Goal: Task Accomplishment & Management: Manage account settings

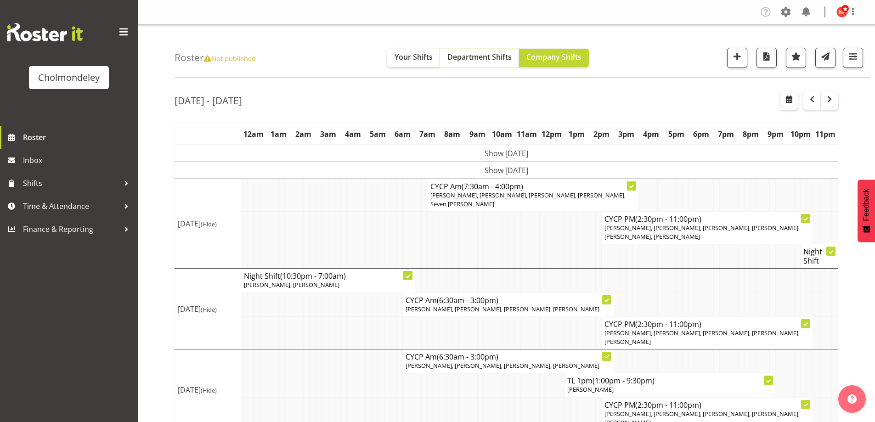
click at [504, 58] on span "Department Shifts" at bounding box center [479, 57] width 64 height 10
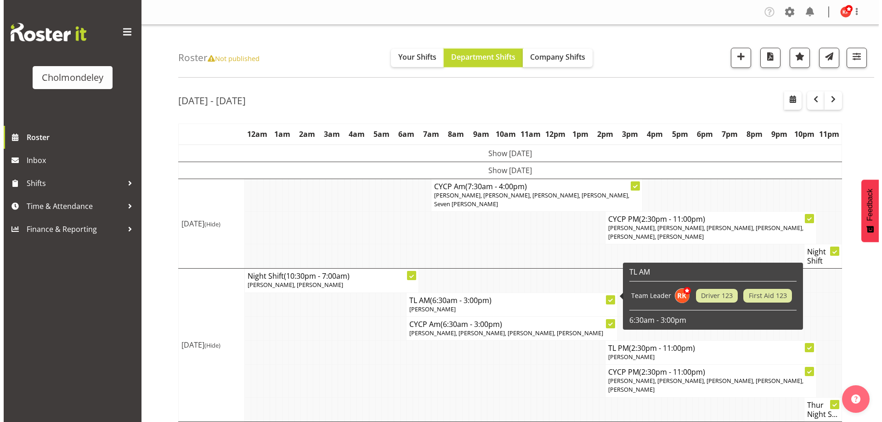
scroll to position [92, 0]
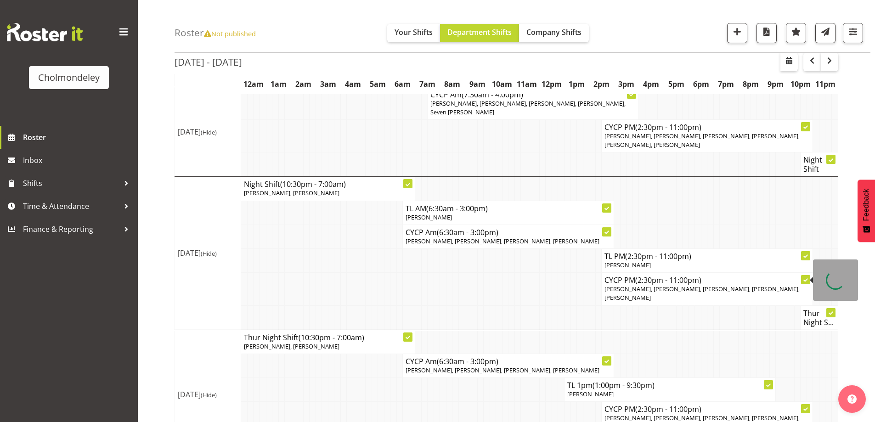
click at [657, 275] on span "(2:30pm - 11:00pm)" at bounding box center [668, 280] width 66 height 10
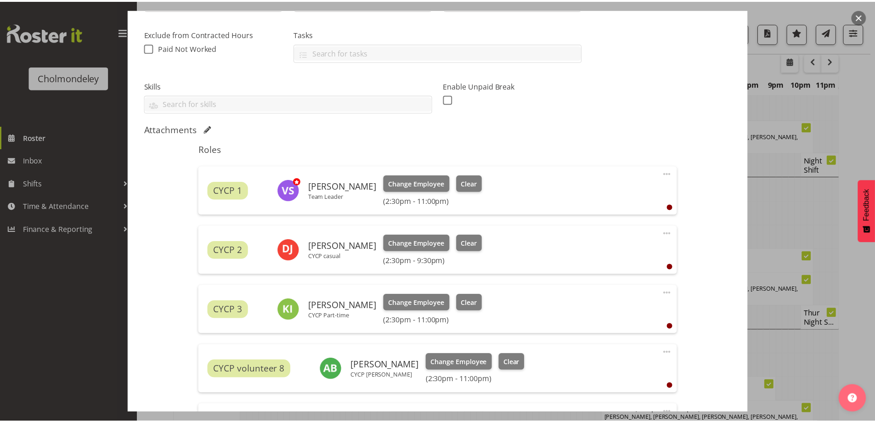
scroll to position [322, 0]
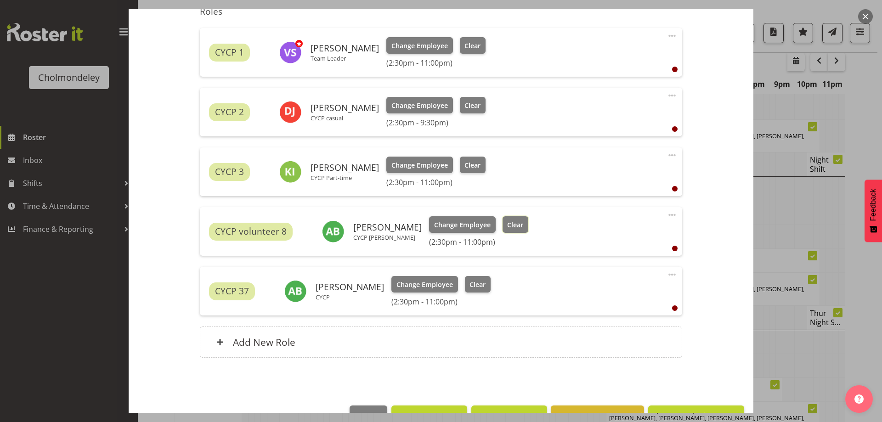
click at [515, 225] on button "Clear" at bounding box center [516, 224] width 26 height 17
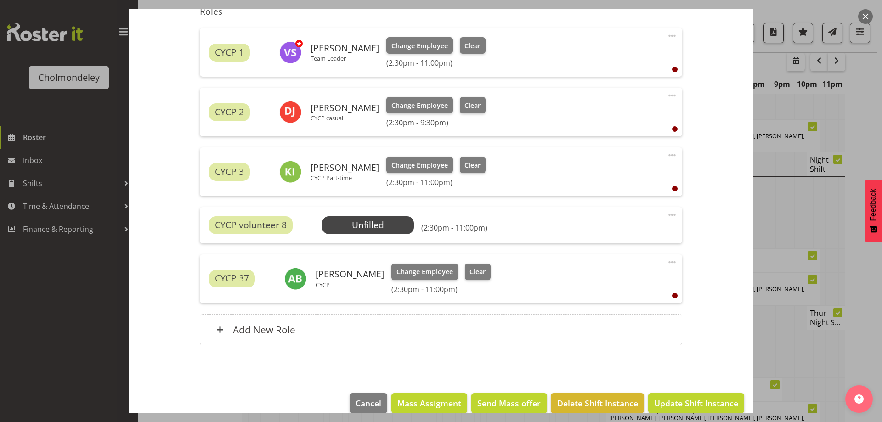
click at [667, 215] on span at bounding box center [672, 214] width 11 height 11
click at [381, 226] on span "Select Employee" at bounding box center [368, 225] width 68 height 13
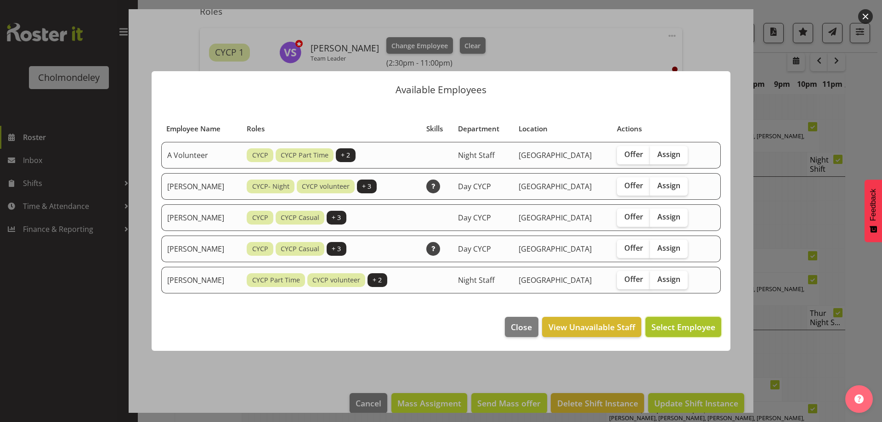
click at [669, 324] on span "Select Employee" at bounding box center [683, 327] width 64 height 11
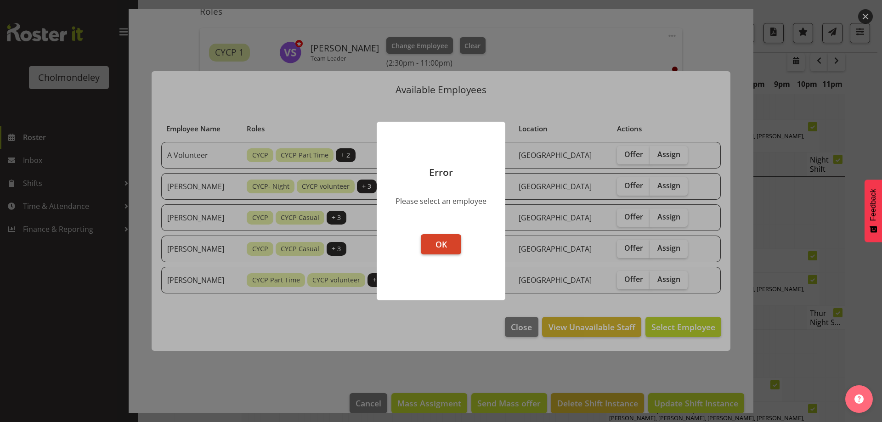
click at [429, 237] on button "OK" at bounding box center [441, 244] width 40 height 20
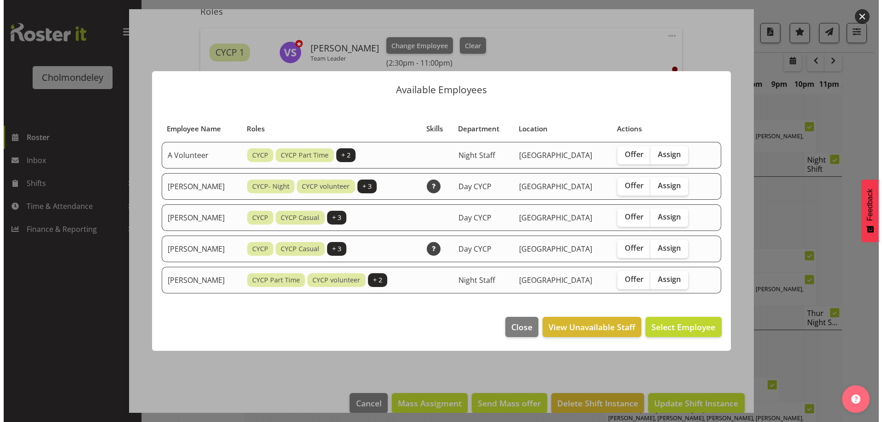
scroll to position [262, 0]
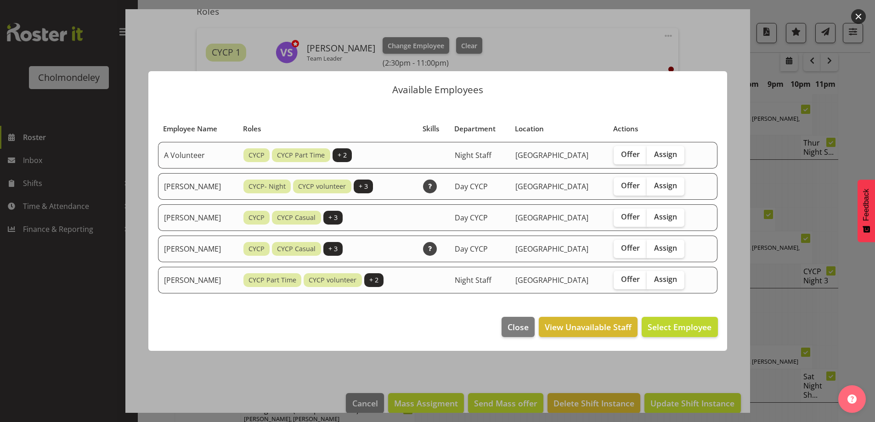
click at [245, 129] on span "Roles" at bounding box center [252, 129] width 18 height 11
click at [198, 130] on span "Employee Name" at bounding box center [190, 129] width 54 height 11
click at [583, 331] on span "View Unavailable Staff" at bounding box center [588, 327] width 87 height 12
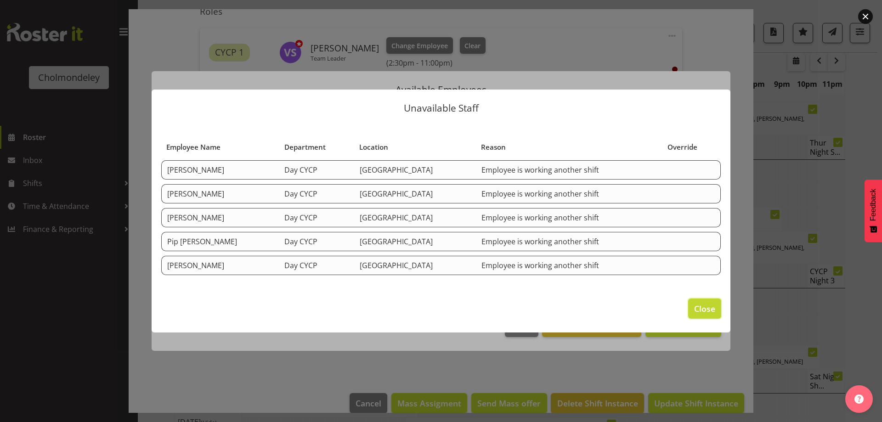
click at [701, 314] on span "Close" at bounding box center [704, 309] width 21 height 12
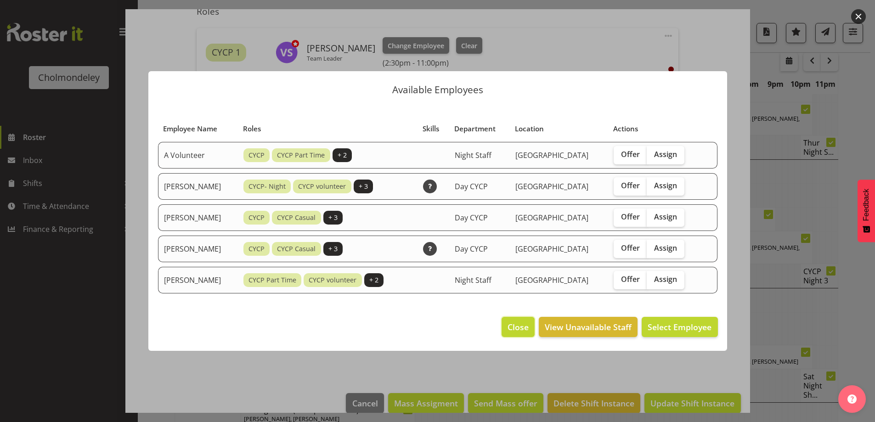
click at [515, 320] on button "Close" at bounding box center [518, 327] width 33 height 20
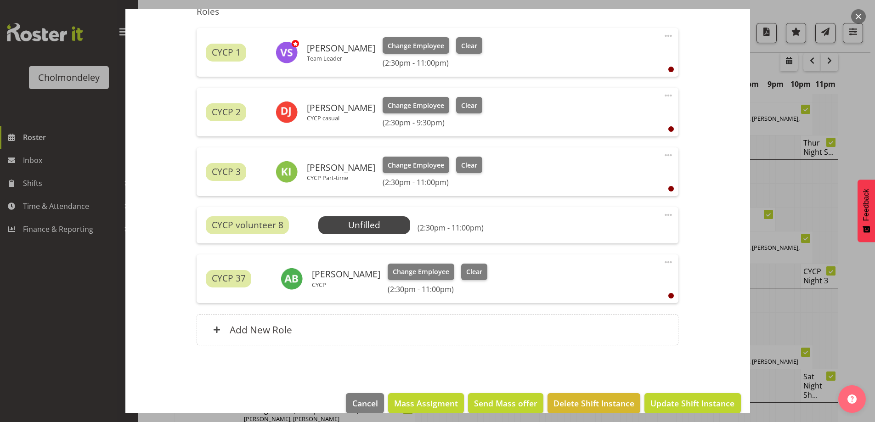
click at [664, 216] on span at bounding box center [668, 214] width 11 height 11
click at [602, 250] on link "Cover Role" at bounding box center [630, 251] width 88 height 17
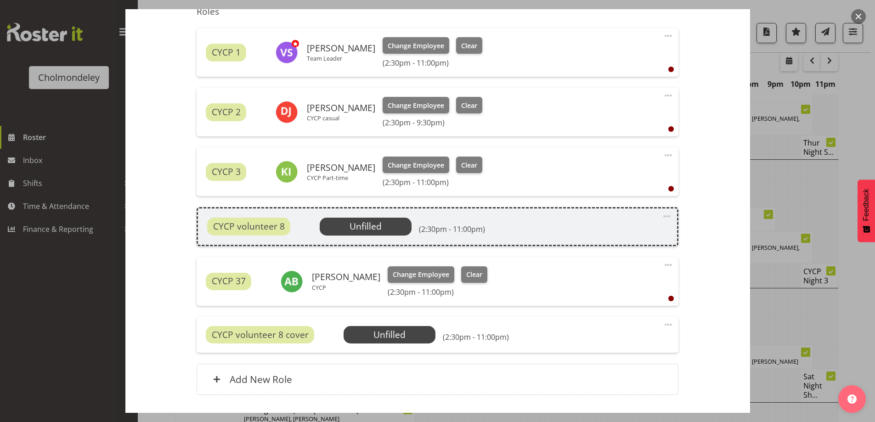
click at [380, 225] on span "Unfilled" at bounding box center [366, 226] width 32 height 12
click at [245, 226] on span "CYCP volunteer 8" at bounding box center [249, 226] width 72 height 13
click at [662, 213] on span at bounding box center [667, 216] width 11 height 11
click at [601, 266] on link "Delete" at bounding box center [628, 269] width 88 height 17
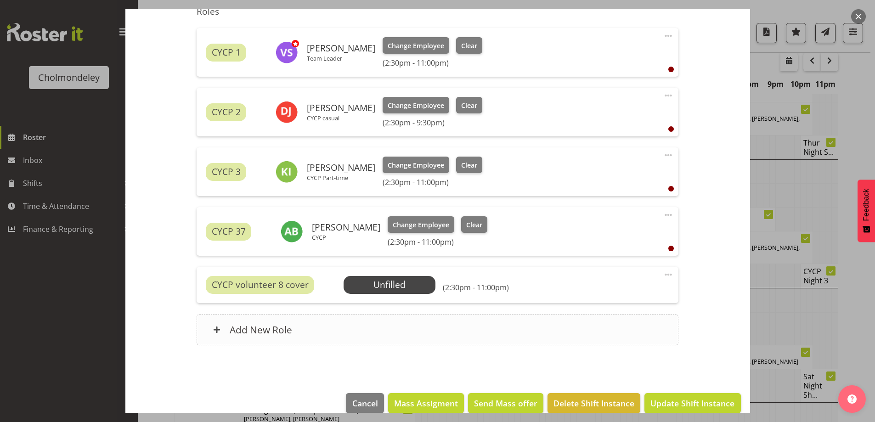
click at [304, 331] on div "Add New Role" at bounding box center [438, 329] width 482 height 31
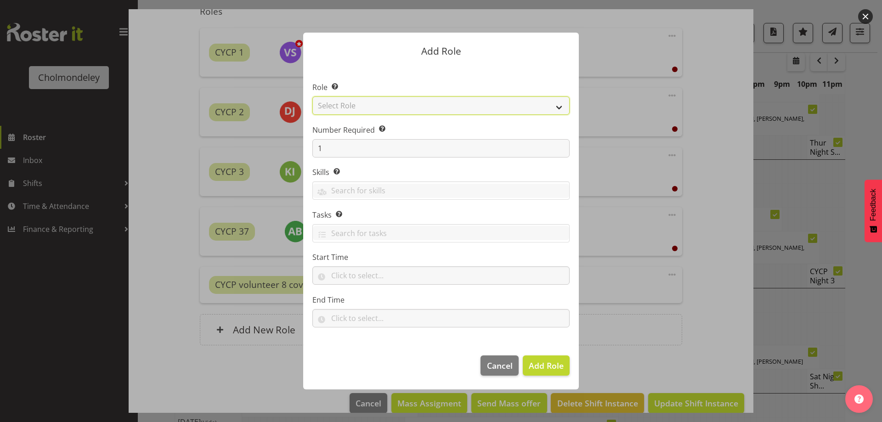
click at [362, 106] on select "Select Role Awhi Team CYCP CYCP Casual CYCP Part Time CYCP volunteer CYCP- Nigh…" at bounding box center [440, 105] width 257 height 18
select select "235"
click at [312, 96] on select "Select Role Awhi Team CYCP CYCP Casual CYCP Part Time CYCP volunteer CYCP- Nigh…" at bounding box center [440, 105] width 257 height 18
click at [347, 277] on input "text" at bounding box center [440, 275] width 257 height 18
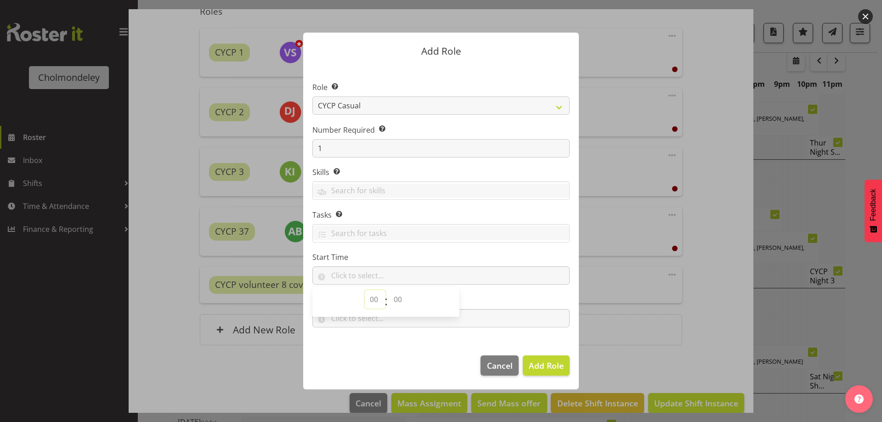
click at [373, 301] on select "00 00 01 02 03 04 05 06 07 08 09 10 11 12 13 14 15 16 17 18 19 20 21 22 23" at bounding box center [375, 299] width 21 height 18
select select "14"
click at [365, 290] on select "00 00 01 02 03 04 05 06 07 08 09 10 11 12 13 14 15 16 17 18 19 20 21 22 23" at bounding box center [375, 299] width 21 height 18
click at [399, 299] on select "00 00 01 02 03 04 05 06 07 08 09 10 11 12 13 14 15 16 17 18 19 20 21 22 23 24 2…" at bounding box center [399, 299] width 21 height 18
select select "30"
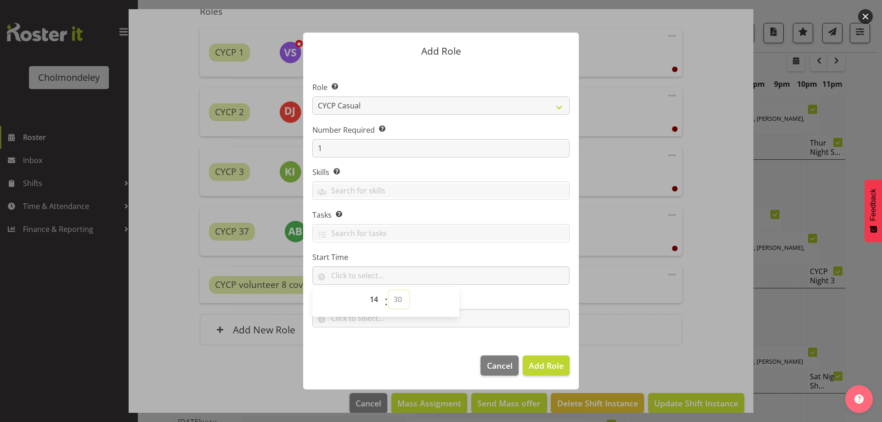
click at [389, 290] on select "00 00 01 02 03 04 05 06 07 08 09 10 11 12 13 14 15 16 17 18 19 20 21 22 23 24 2…" at bounding box center [399, 299] width 21 height 18
type input "14:30"
click at [441, 339] on section "Role Select the role you wish to add to the shift. Awhi Team CYCP CYCP Casual C…" at bounding box center [441, 205] width 276 height 281
click at [363, 317] on input "text" at bounding box center [440, 318] width 257 height 18
click at [373, 340] on select "00 00 01 02 03 04 05 06 07 08 09 10 11 12 13 14 15 16 17 18 19 20 21 22 23" at bounding box center [375, 342] width 21 height 18
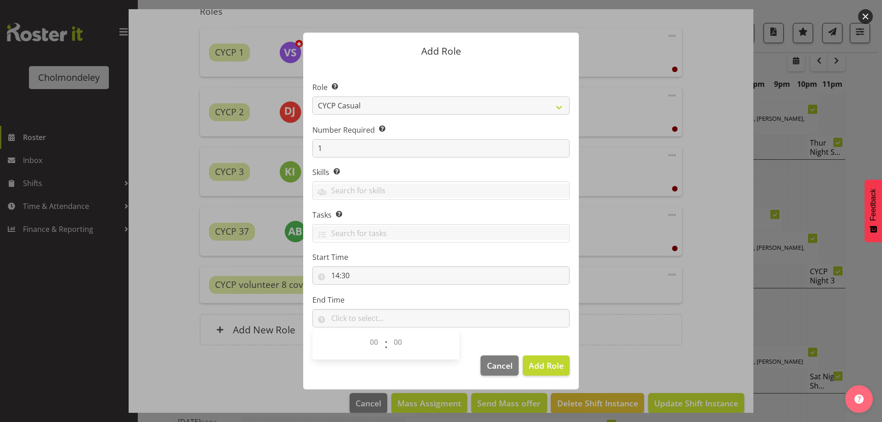
click at [388, 343] on div "00 00 01 02 03 04 05 06 07 08 09 10 11 12 13 14 15 16 17 18 19 20 21 22 23 24 2…" at bounding box center [398, 344] width 21 height 23
click at [396, 339] on select "00 00 01 02 03 04 05 06 07 08 09 10 11 12 13 14 15 16 17 18 19 20 21 22 23 24 2…" at bounding box center [399, 342] width 21 height 18
click at [376, 341] on select "00 00 01 02 03 04 05 06 07 08 09 10 11 12 13 14 15 16 17 18 19 20 21 22 23" at bounding box center [375, 342] width 21 height 18
select select "21"
click at [365, 333] on select "00 00 01 02 03 04 05 06 07 08 09 10 11 12 13 14 15 16 17 18 19 20 21 22 23" at bounding box center [375, 342] width 21 height 18
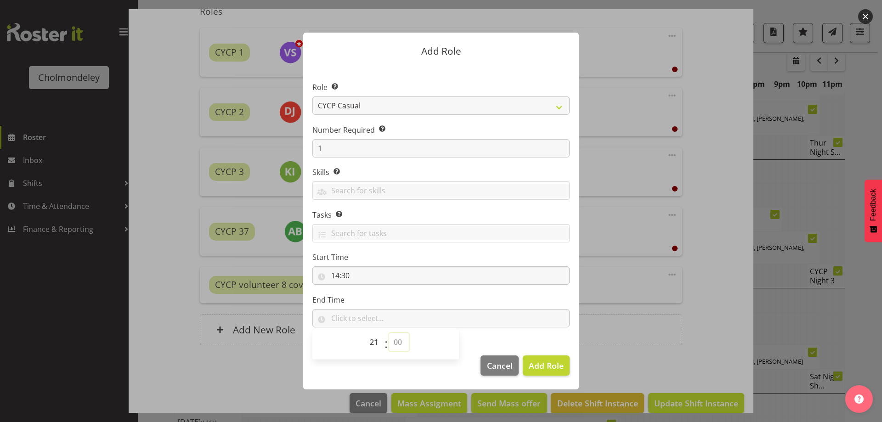
click at [394, 340] on select "00 00 01 02 03 04 05 06 07 08 09 10 11 12 13 14 15 16 17 18 19 20 21 22 23 24 2…" at bounding box center [399, 342] width 21 height 18
select select "30"
click at [389, 333] on select "00 00 01 02 03 04 05 06 07 08 09 10 11 12 13 14 15 16 17 18 19 20 21 22 23 24 2…" at bounding box center [399, 342] width 21 height 18
type input "21:30"
click at [356, 231] on input "text" at bounding box center [441, 233] width 256 height 14
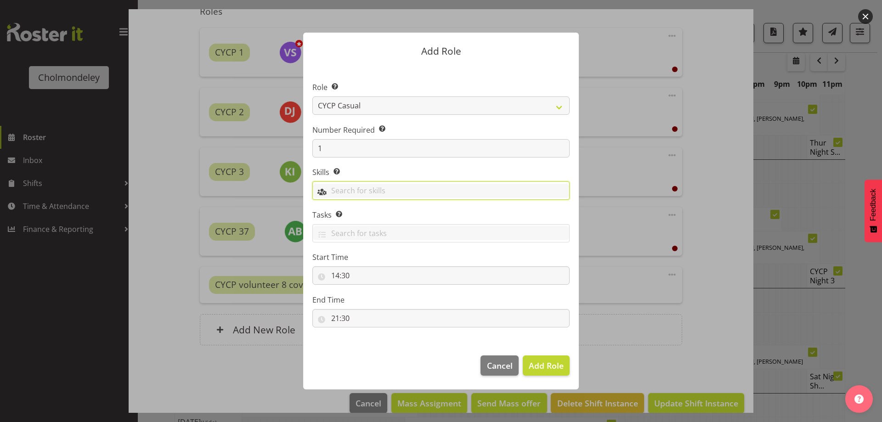
click at [365, 191] on input "text" at bounding box center [441, 191] width 256 height 14
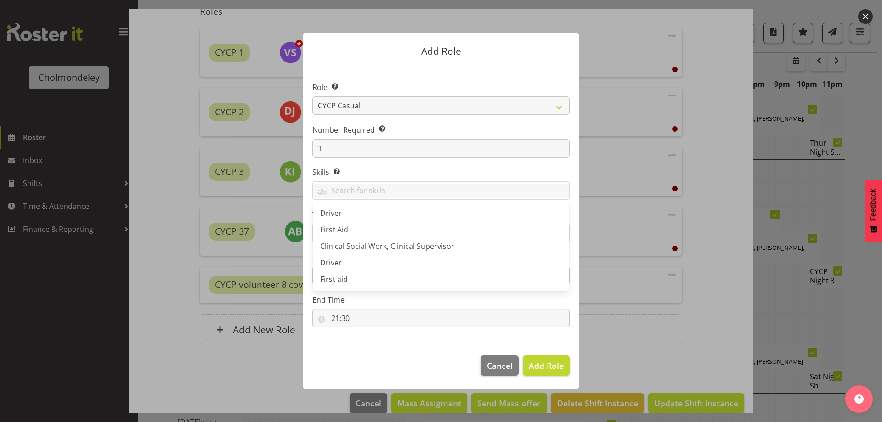
click at [397, 168] on label "Skills Selecting skills here means they are specific to this position. When sel…" at bounding box center [440, 172] width 257 height 11
click at [548, 365] on span "Add Role" at bounding box center [546, 365] width 35 height 11
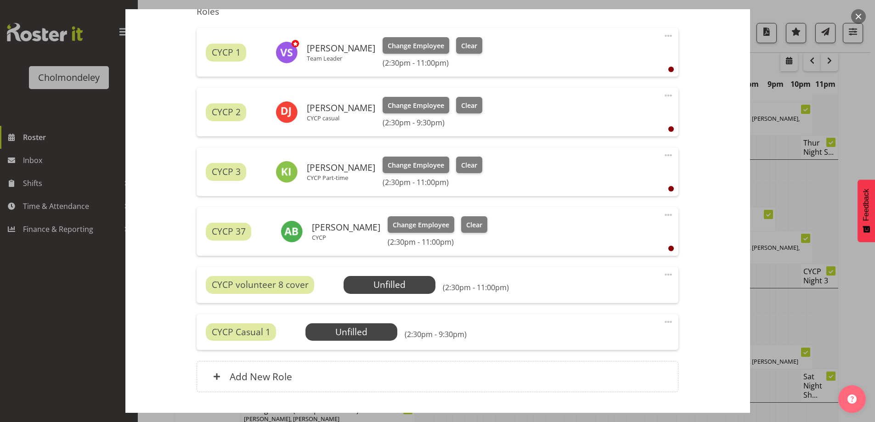
click at [663, 275] on span at bounding box center [668, 274] width 11 height 11
click at [600, 329] on link "Delete" at bounding box center [630, 328] width 88 height 17
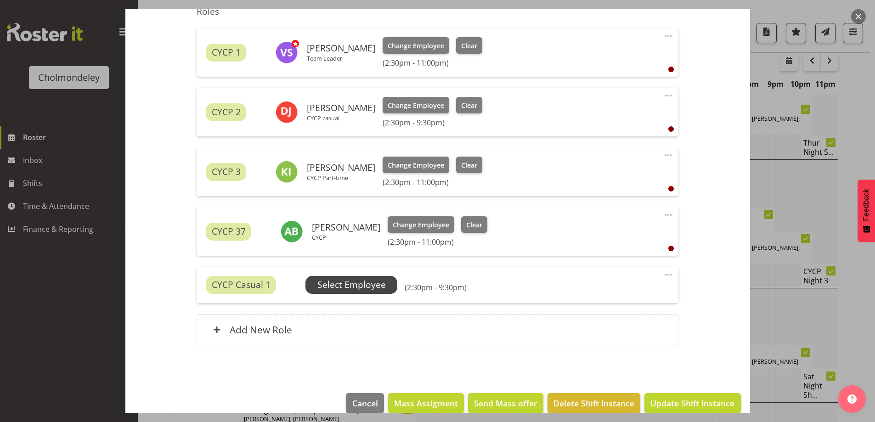
click at [372, 287] on span "Select Employee" at bounding box center [351, 284] width 68 height 13
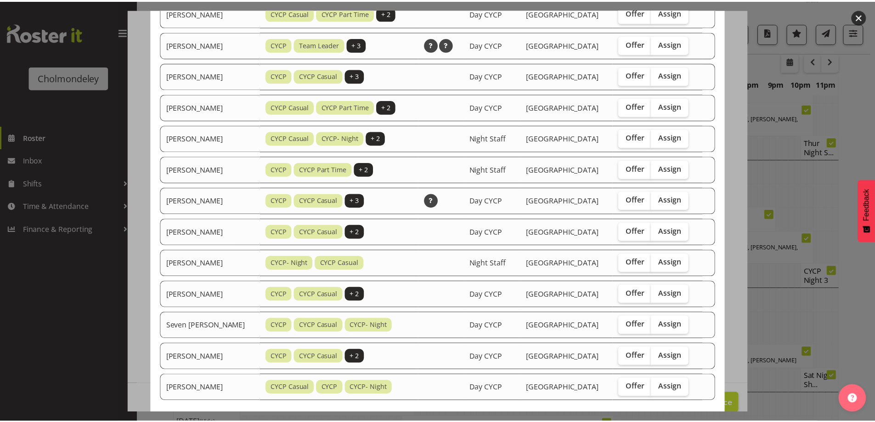
scroll to position [368, 0]
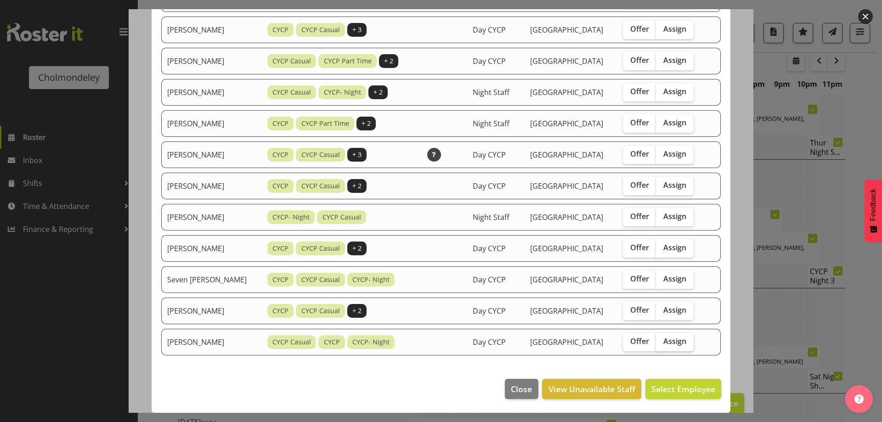
click at [667, 340] on span "Assign" at bounding box center [674, 341] width 23 height 9
click at [662, 340] on input "Assign" at bounding box center [659, 342] width 6 height 6
checkbox input "true"
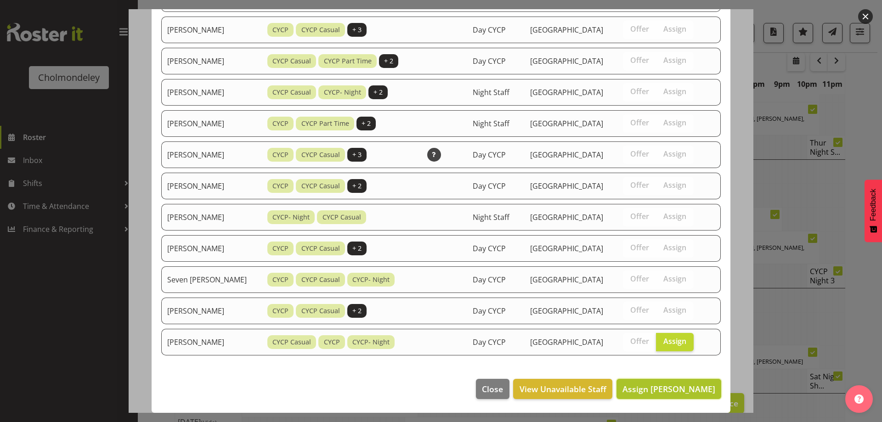
click at [663, 385] on span "Assign [PERSON_NAME]" at bounding box center [668, 389] width 93 height 11
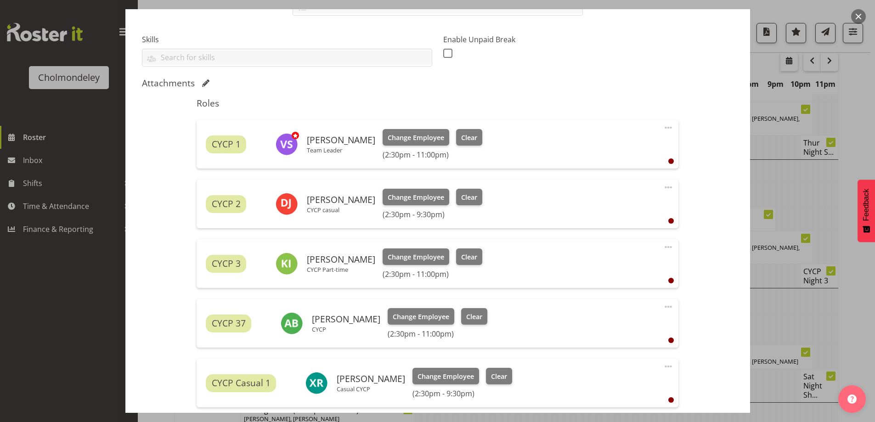
scroll to position [348, 0]
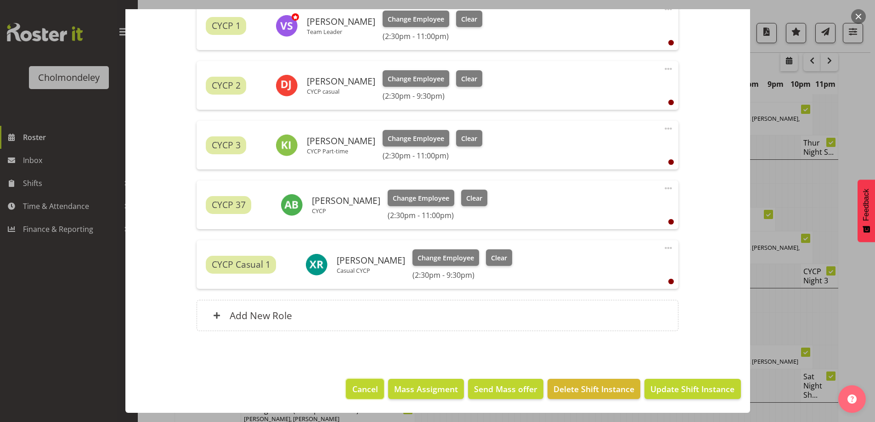
click at [370, 384] on span "Cancel" at bounding box center [365, 389] width 26 height 12
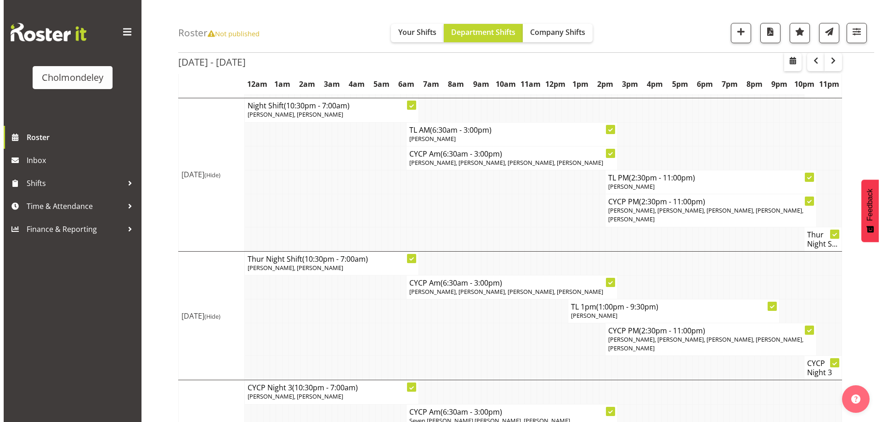
scroll to position [124, 0]
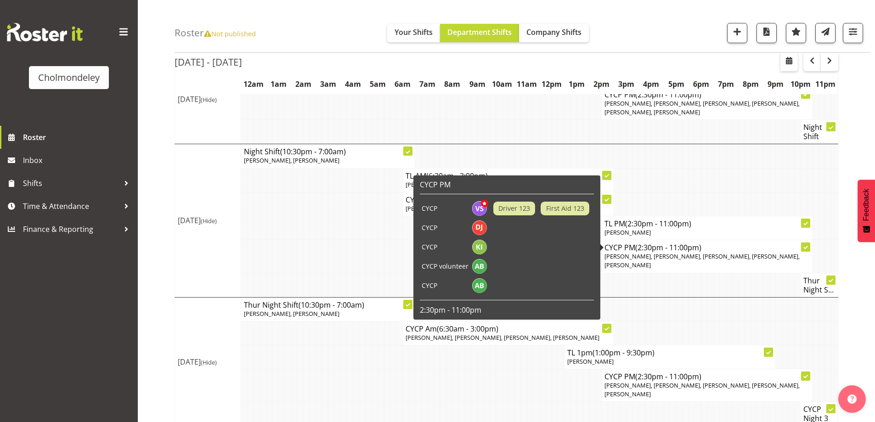
click at [716, 252] on span "[PERSON_NAME], [PERSON_NAME], [PERSON_NAME], [PERSON_NAME], [PERSON_NAME]" at bounding box center [702, 260] width 195 height 17
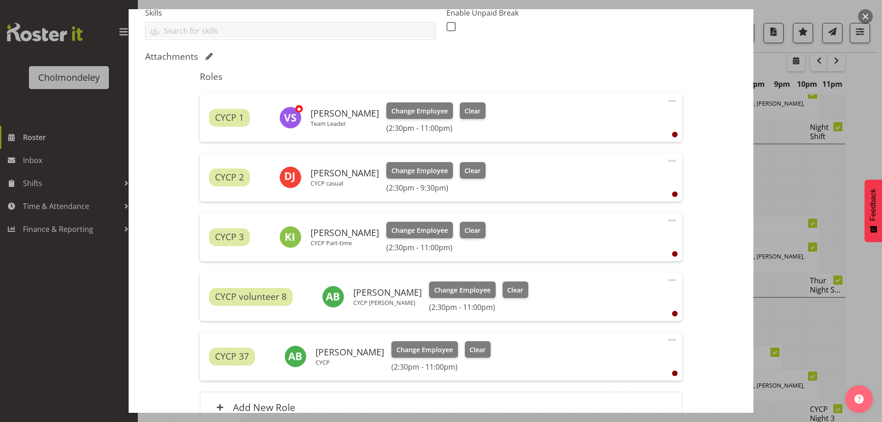
scroll to position [348, 0]
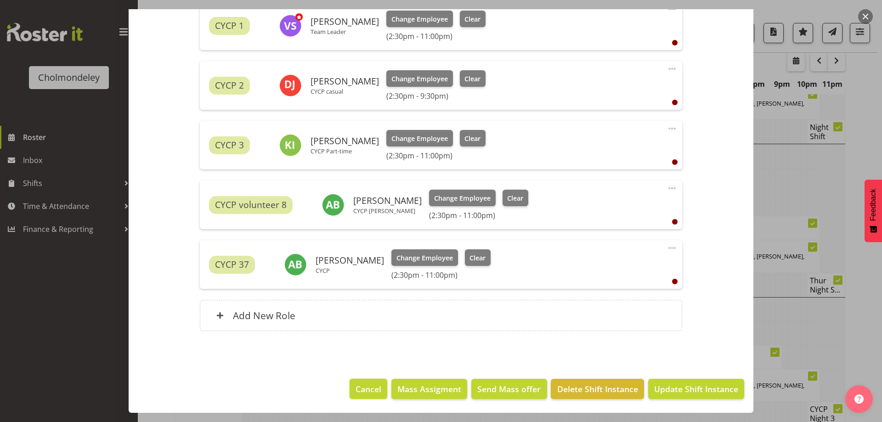
click at [366, 389] on span "Cancel" at bounding box center [369, 389] width 26 height 12
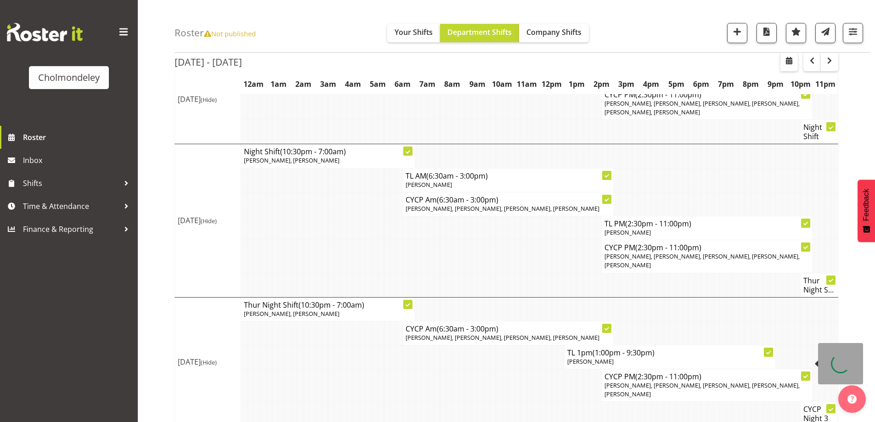
click at [711, 381] on span "[PERSON_NAME], [PERSON_NAME], [PERSON_NAME], [PERSON_NAME], [PERSON_NAME]" at bounding box center [702, 389] width 195 height 17
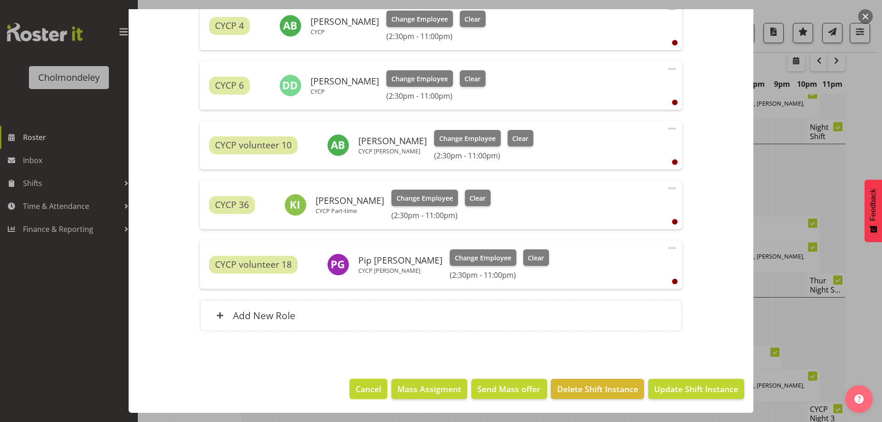
click at [360, 385] on span "Cancel" at bounding box center [369, 389] width 26 height 12
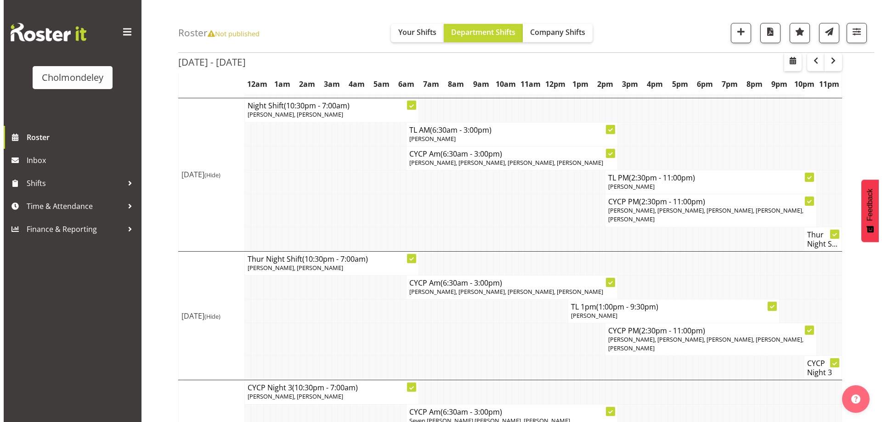
scroll to position [124, 0]
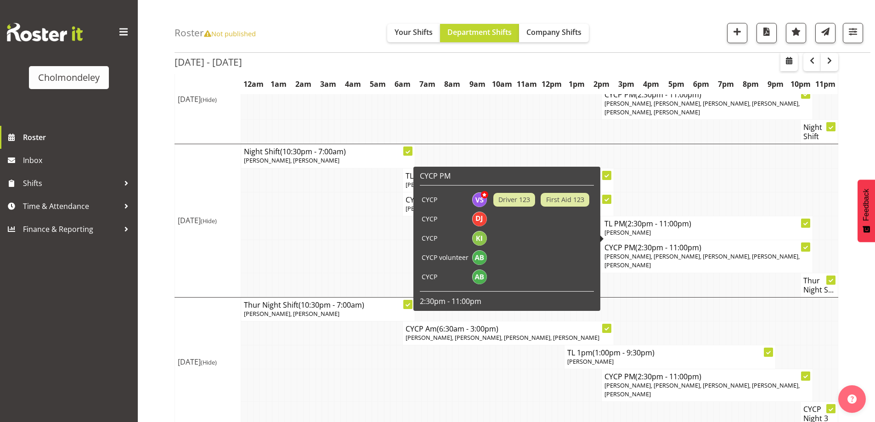
click at [625, 252] on span "[PERSON_NAME], [PERSON_NAME], [PERSON_NAME], [PERSON_NAME], [PERSON_NAME]" at bounding box center [702, 260] width 195 height 17
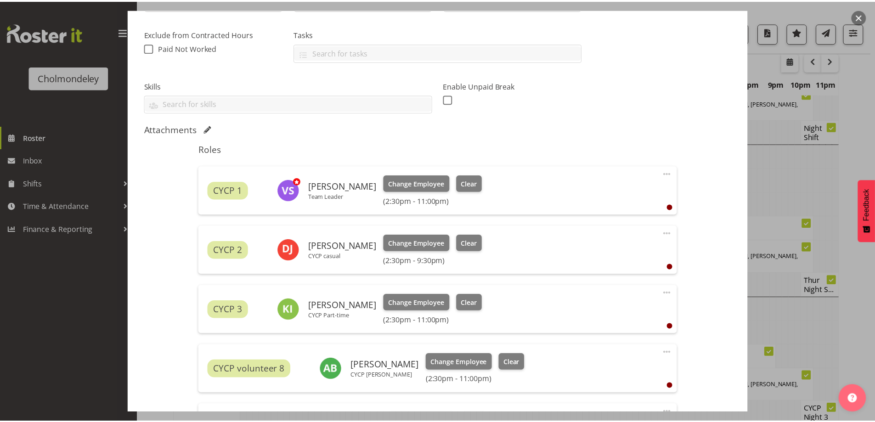
scroll to position [348, 0]
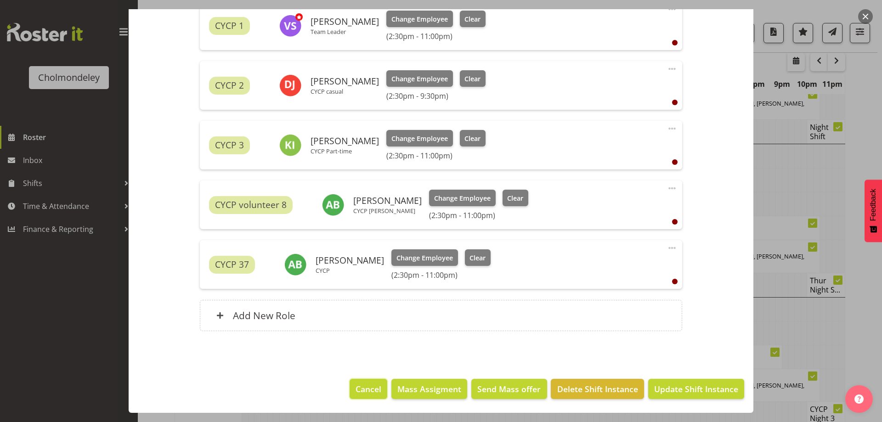
click at [371, 390] on span "Cancel" at bounding box center [369, 389] width 26 height 12
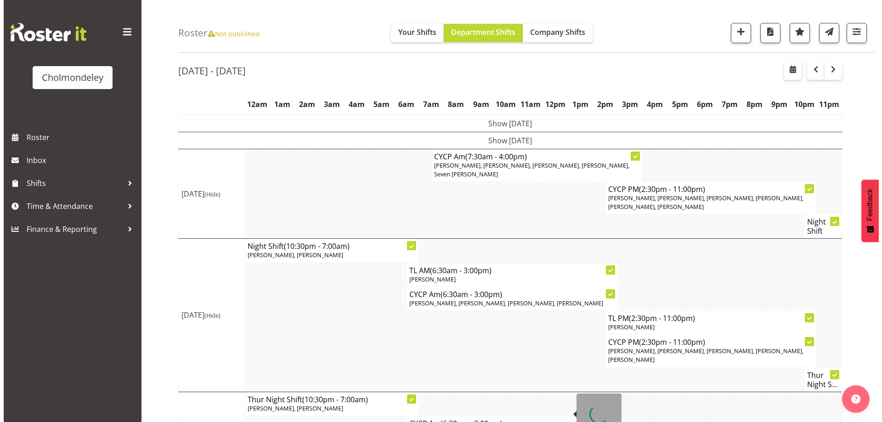
scroll to position [214, 0]
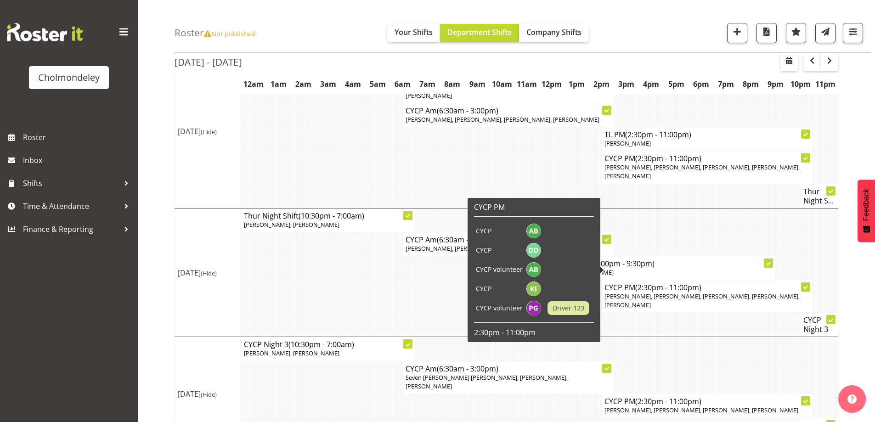
click at [666, 283] on span "(2:30pm - 11:00pm)" at bounding box center [668, 288] width 66 height 10
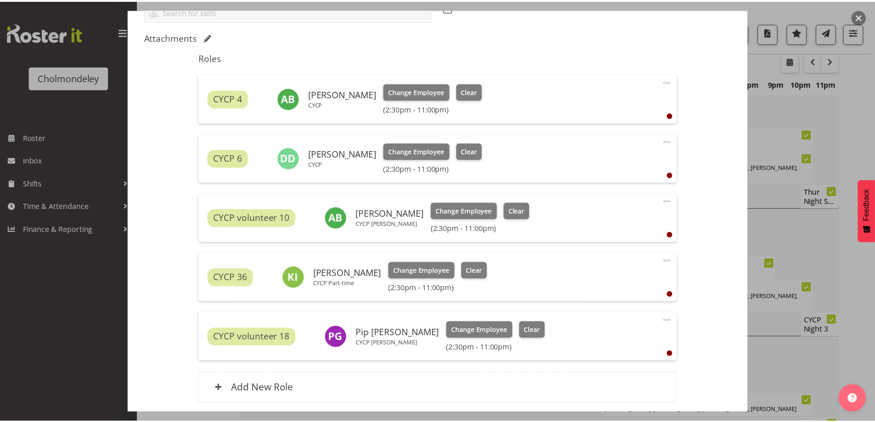
scroll to position [348, 0]
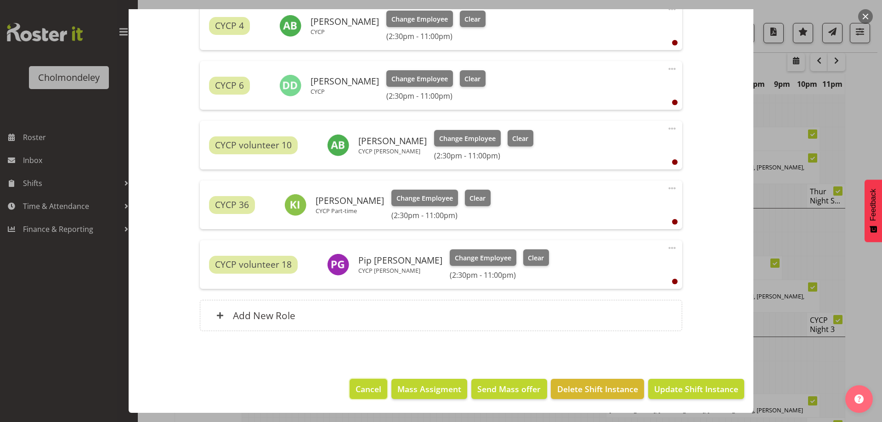
click at [356, 385] on span "Cancel" at bounding box center [369, 389] width 26 height 12
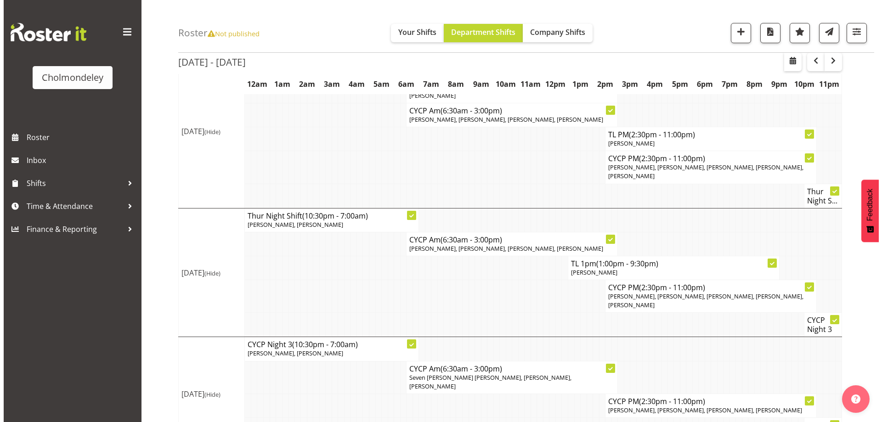
scroll to position [30, 0]
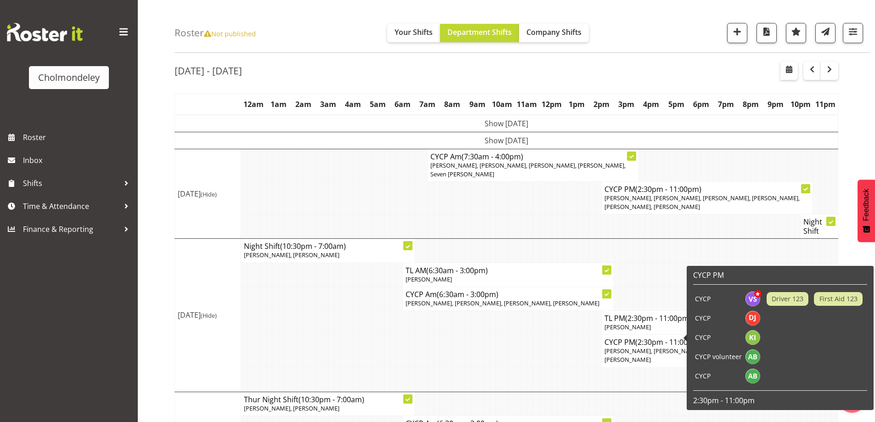
click at [639, 347] on span "[PERSON_NAME], [PERSON_NAME], [PERSON_NAME], [PERSON_NAME], [PERSON_NAME]" at bounding box center [702, 355] width 195 height 17
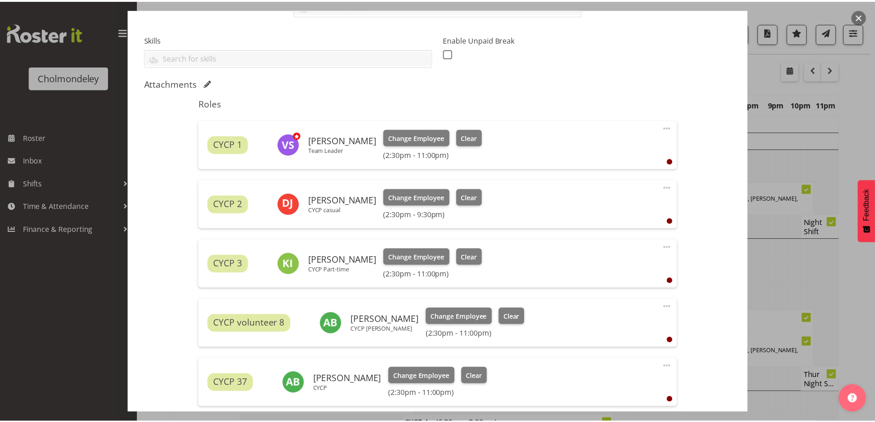
scroll to position [348, 0]
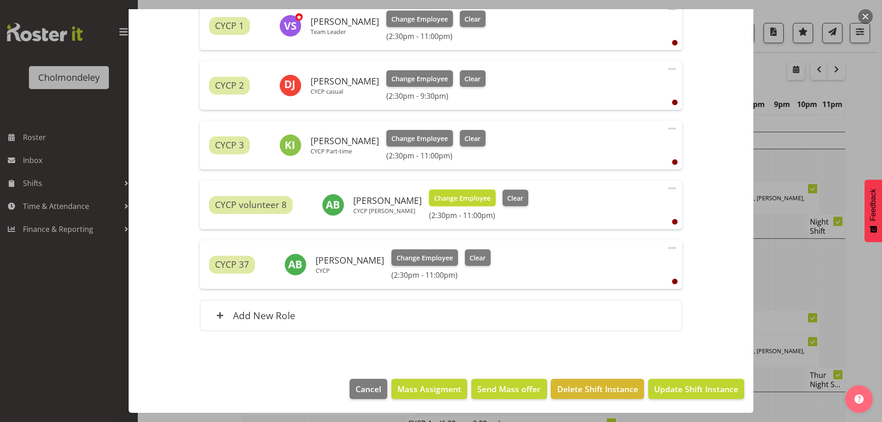
click at [464, 200] on span "Change Employee" at bounding box center [462, 198] width 57 height 10
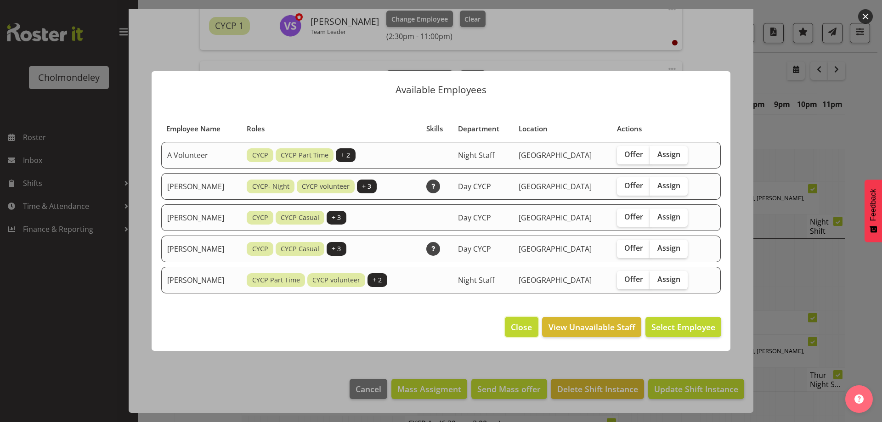
click at [530, 320] on button "Close" at bounding box center [521, 327] width 33 height 20
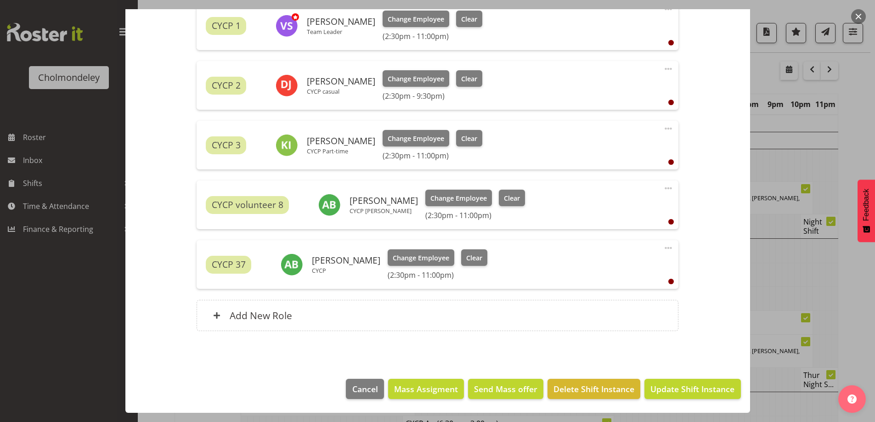
click at [663, 187] on span at bounding box center [668, 188] width 11 height 11
click at [593, 203] on link "Edit" at bounding box center [630, 208] width 88 height 17
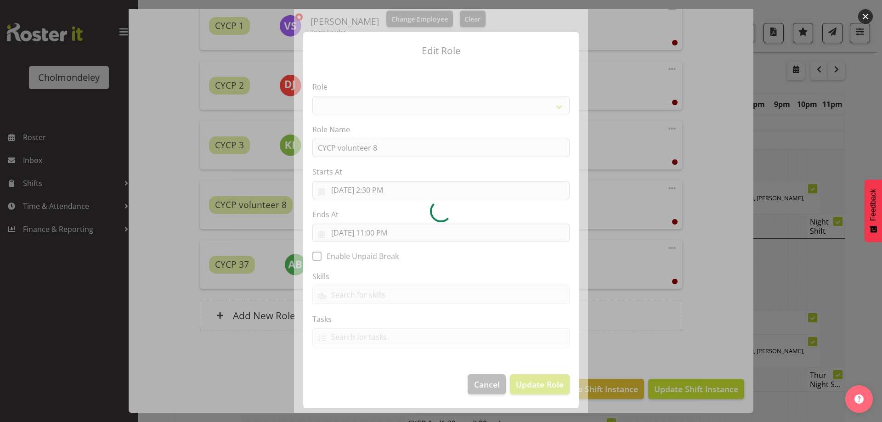
select select "213"
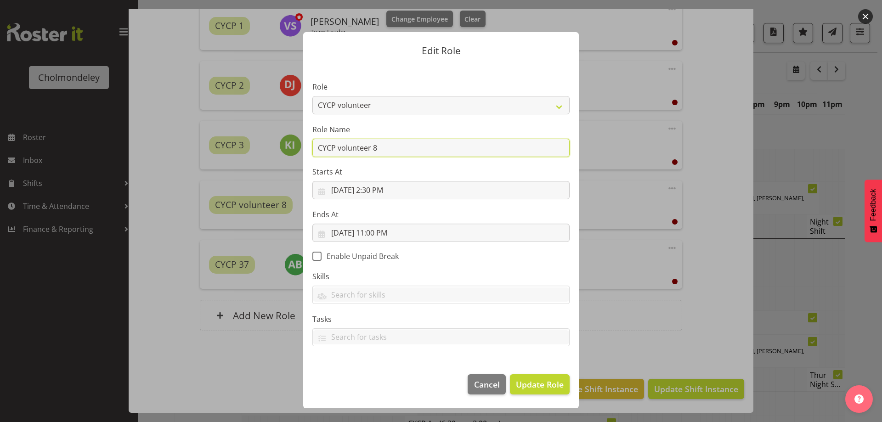
click at [402, 153] on input "CYCP volunteer 8" at bounding box center [440, 148] width 257 height 18
drag, startPoint x: 402, startPoint y: 153, endPoint x: 275, endPoint y: 163, distance: 127.7
click at [275, 163] on form "Edit Role Role Awhi Team CYCP CYCP Casual CYCP Part Time CYCP volunteer CYCP- N…" at bounding box center [441, 211] width 441 height 404
type input "casu"
drag, startPoint x: 379, startPoint y: 147, endPoint x: 290, endPoint y: 153, distance: 88.9
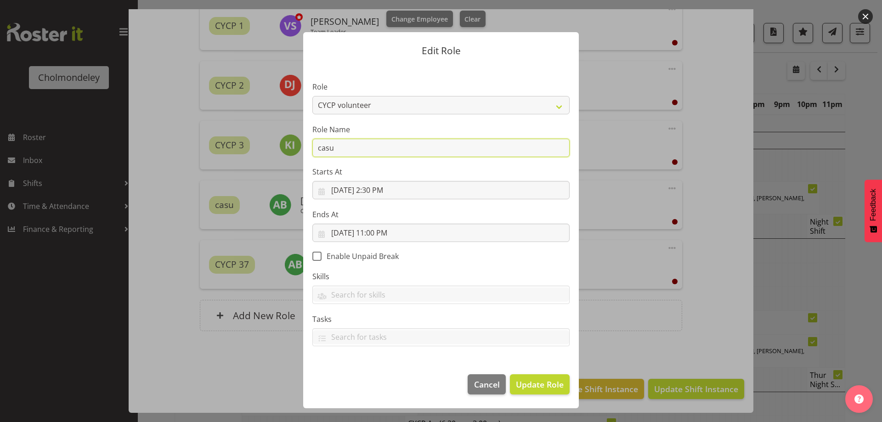
click at [290, 153] on form "Edit Role Role Awhi Team CYCP CYCP Casual CYCP Part Time CYCP volunteer CYCP- N…" at bounding box center [441, 211] width 441 height 404
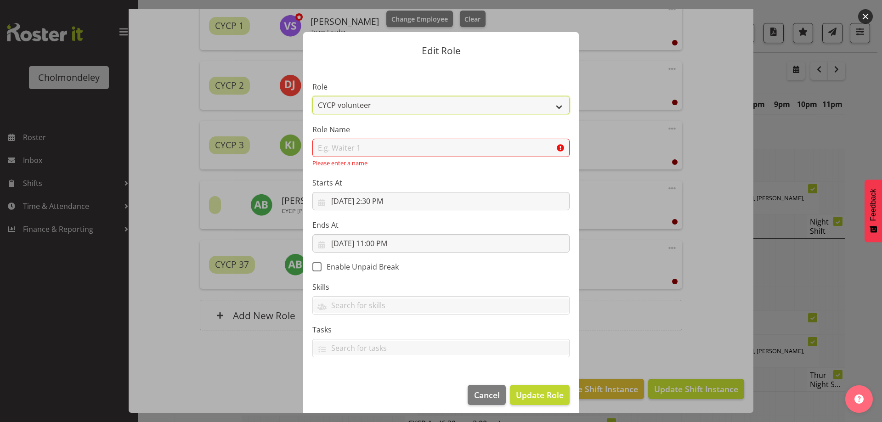
click at [377, 104] on select "Awhi Team CYCP CYCP Casual CYCP Part Time CYCP volunteer CYCP- Night Education …" at bounding box center [440, 105] width 257 height 18
select select "235"
click at [312, 96] on select "Awhi Team CYCP CYCP Casual CYCP Part Time CYCP volunteer CYCP- Night Education …" at bounding box center [440, 105] width 257 height 18
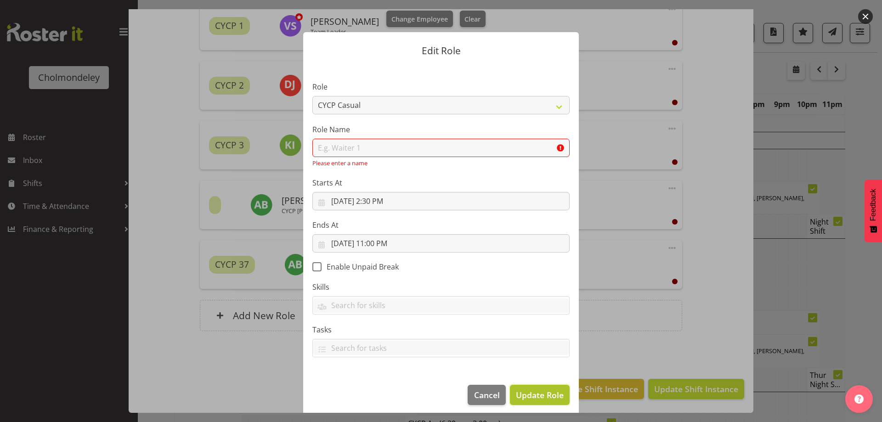
click at [532, 390] on span "Update Role" at bounding box center [540, 395] width 48 height 12
click at [536, 394] on span "Update Role" at bounding box center [540, 395] width 48 height 12
click at [364, 151] on input "text" at bounding box center [440, 148] width 257 height 18
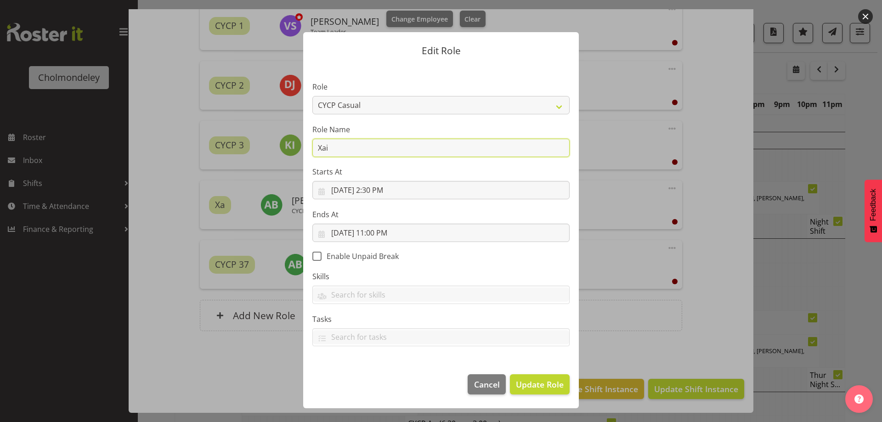
type input "Xaia"
drag, startPoint x: 341, startPoint y: 147, endPoint x: 295, endPoint y: 158, distance: 47.6
click at [295, 158] on div "Edit Role Role Awhi Team CYCP CYCP Casual CYCP Part Time CYCP volunteer CYCP- N…" at bounding box center [441, 211] width 294 height 404
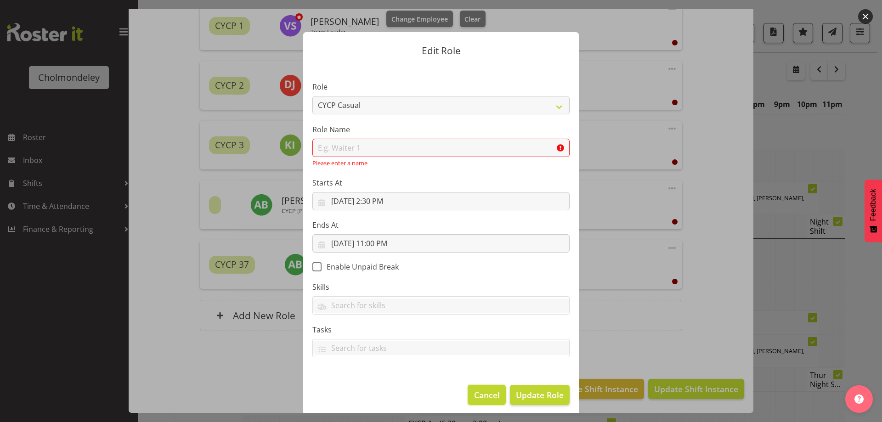
click at [478, 388] on button "Cancel" at bounding box center [487, 395] width 38 height 20
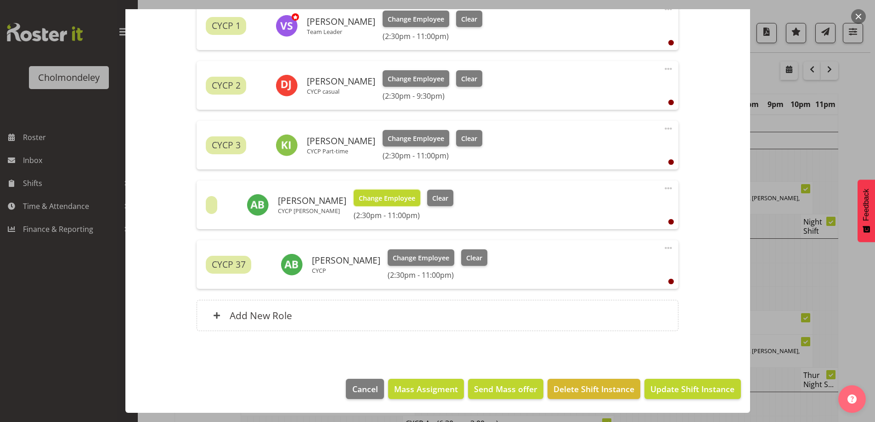
click at [365, 195] on span "Change Employee" at bounding box center [387, 198] width 57 height 10
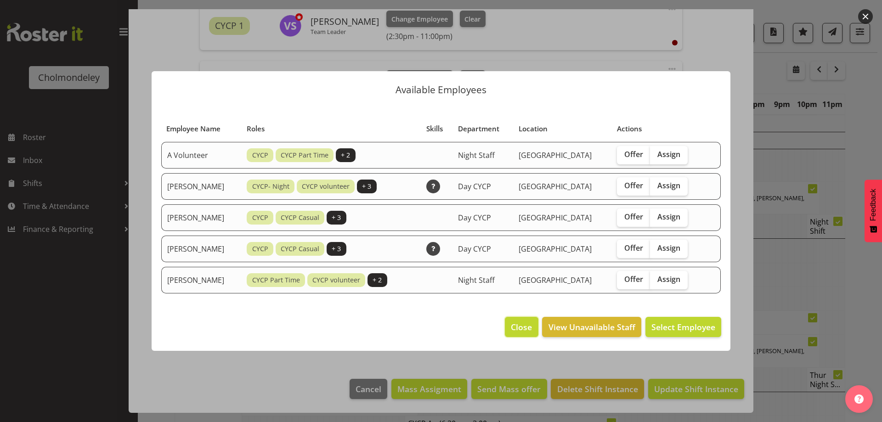
click at [529, 328] on span "Close" at bounding box center [521, 327] width 21 height 12
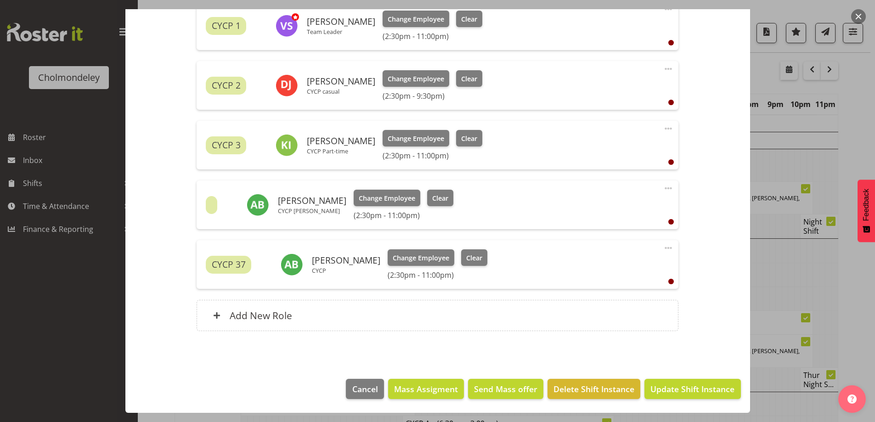
click at [663, 185] on span at bounding box center [668, 188] width 11 height 11
click at [615, 238] on link "Delete" at bounding box center [630, 241] width 88 height 17
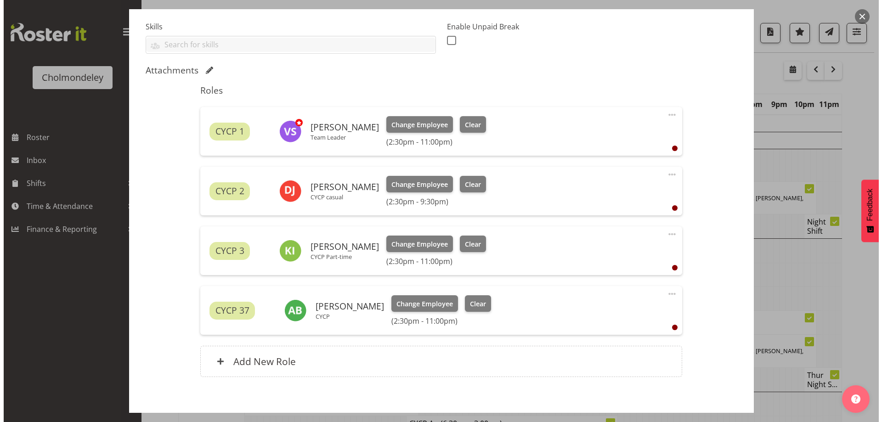
scroll to position [288, 0]
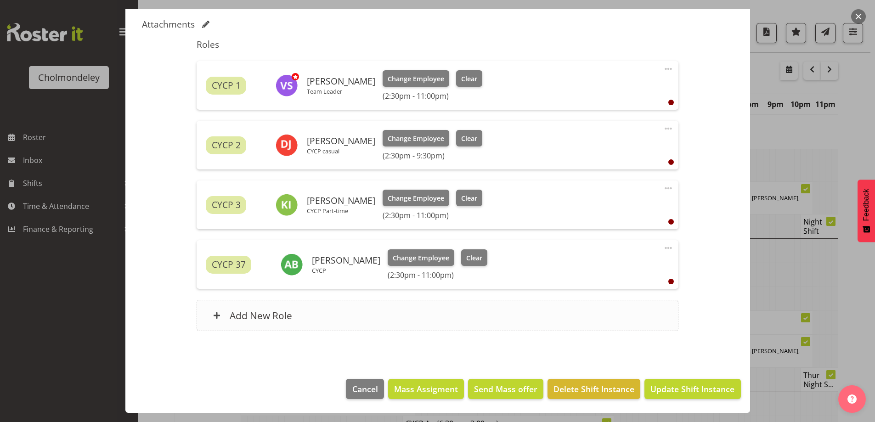
click at [236, 320] on h6 "Add New Role" at bounding box center [261, 316] width 62 height 12
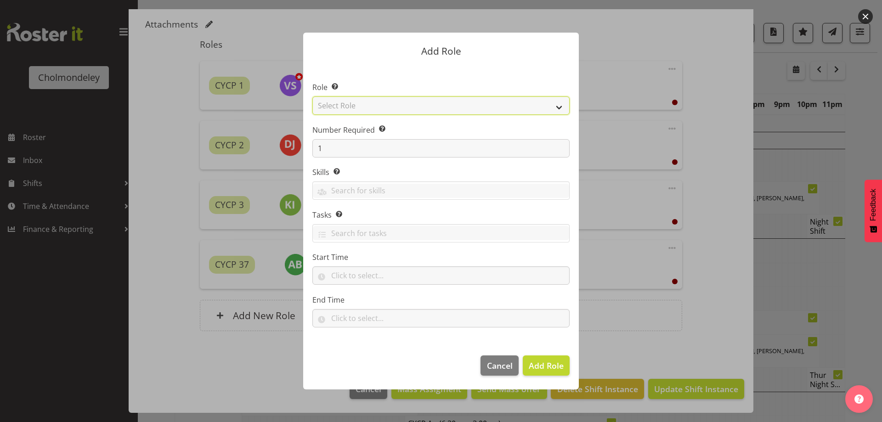
click at [344, 98] on select "Select Role Awhi Team CYCP CYCP Casual CYCP Part Time CYCP volunteer CYCP- Nigh…" at bounding box center [440, 105] width 257 height 18
select select "235"
click at [312, 96] on select "Select Role Awhi Team CYCP CYCP Casual CYCP Part Time CYCP volunteer CYCP- Nigh…" at bounding box center [440, 105] width 257 height 18
click at [349, 187] on input "text" at bounding box center [441, 191] width 256 height 14
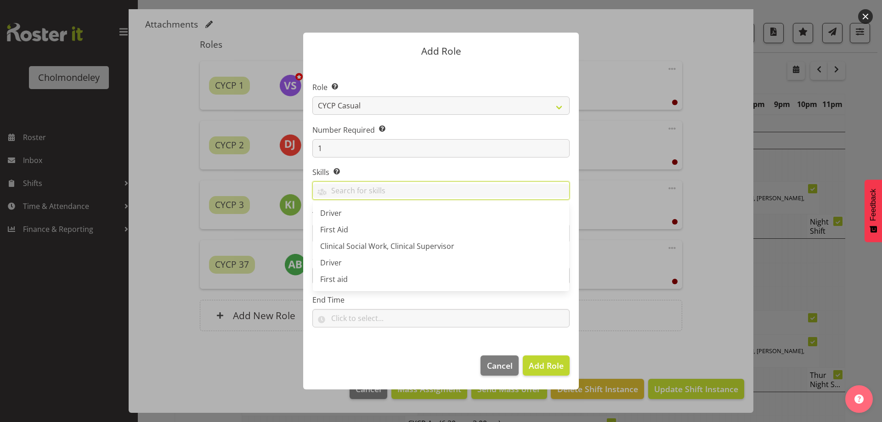
click at [386, 167] on label "Skills Selecting skills here means they are specific to this position. When sel…" at bounding box center [440, 172] width 257 height 11
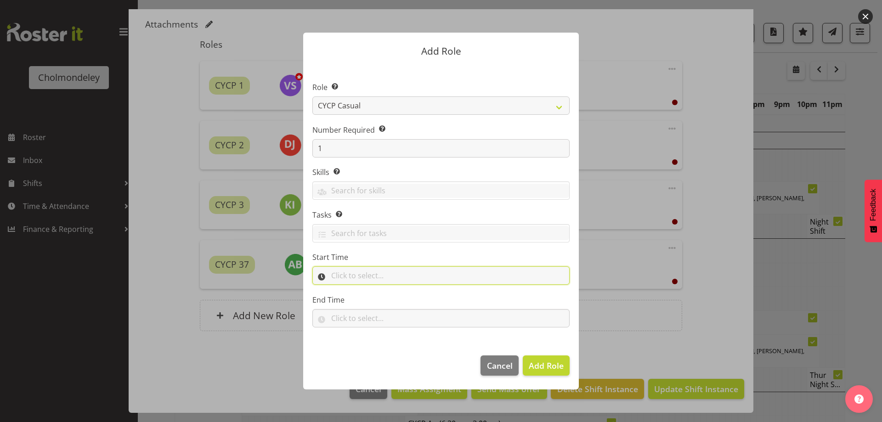
click at [364, 279] on input "text" at bounding box center [440, 275] width 257 height 18
click at [370, 298] on select "00 00 01 02 03 04 05 06 07 08 09 10 11 12 13 14 15 16 17 18 19 20 21 22 23" at bounding box center [375, 299] width 21 height 18
select select "14"
click at [365, 290] on select "00 00 01 02 03 04 05 06 07 08 09 10 11 12 13 14 15 16 17 18 19 20 21 22 23" at bounding box center [375, 299] width 21 height 18
click at [394, 299] on select "00 00 01 02 03 04 05 06 07 08 09 10 11 12 13 14 15 16 17 18 19 20 21 22 23 24 2…" at bounding box center [399, 299] width 21 height 18
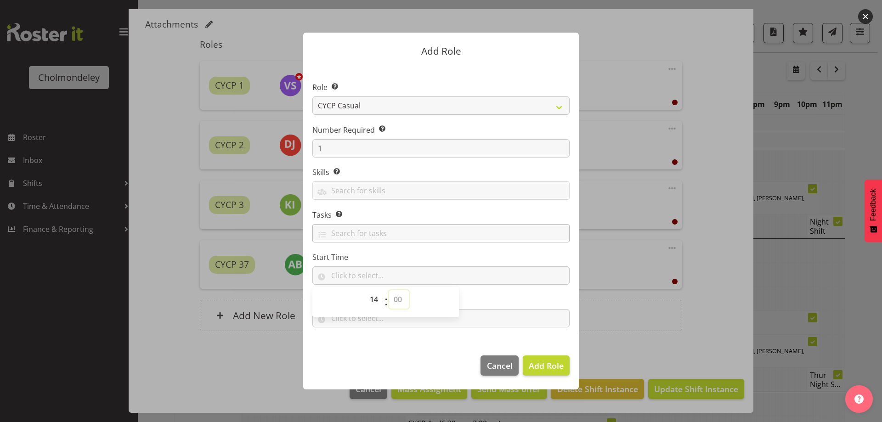
select select "30"
click at [389, 290] on select "00 00 01 02 03 04 05 06 07 08 09 10 11 12 13 14 15 16 17 18 19 20 21 22 23 24 2…" at bounding box center [399, 299] width 21 height 18
type input "14:30"
click at [359, 336] on section "Role Select the role you wish to add to the shift. Awhi Team CYCP CYCP Casual C…" at bounding box center [441, 205] width 276 height 281
click at [339, 321] on input "text" at bounding box center [440, 318] width 257 height 18
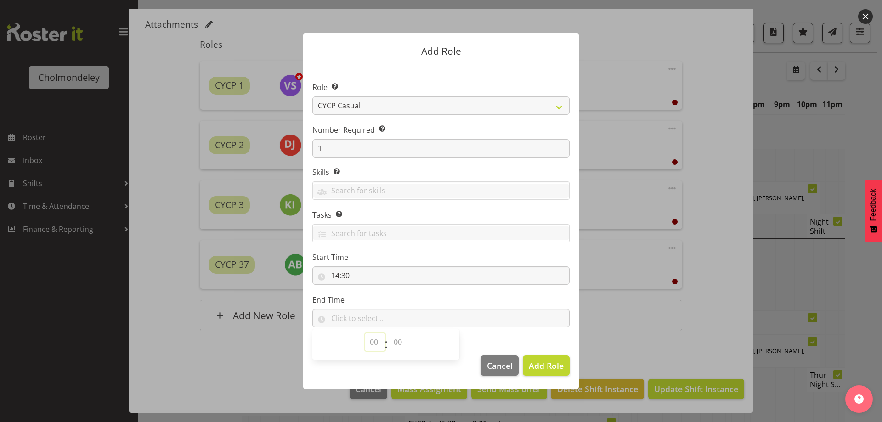
click at [377, 340] on select "00 00 01 02 03 04 05 06 07 08 09 10 11 12 13 14 15 16 17 18 19 20 21 22 23" at bounding box center [375, 342] width 21 height 18
select select "21"
click at [365, 333] on select "00 00 01 02 03 04 05 06 07 08 09 10 11 12 13 14 15 16 17 18 19 20 21 22 23" at bounding box center [375, 342] width 21 height 18
click at [392, 341] on select "00 00 01 02 03 04 05 06 07 08 09 10 11 12 13 14 15 16 17 18 19 20 21 22 23 24 2…" at bounding box center [399, 342] width 21 height 18
select select "30"
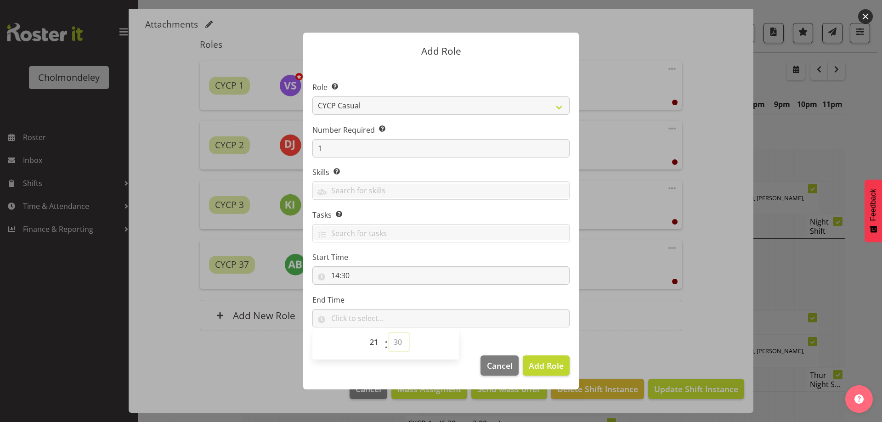
click at [389, 333] on select "00 00 01 02 03 04 05 06 07 08 09 10 11 12 13 14 15 16 17 18 19 20 21 22 23 24 2…" at bounding box center [399, 342] width 21 height 18
type input "21:30"
click at [539, 361] on span "Add Role" at bounding box center [546, 365] width 35 height 11
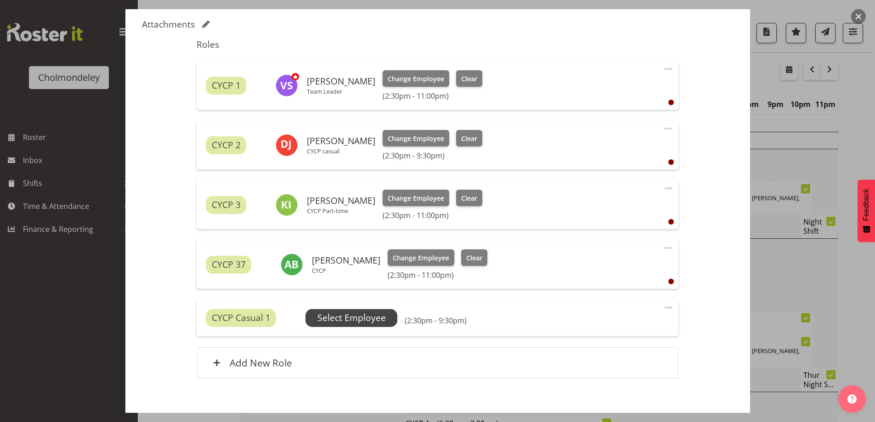
click at [372, 322] on span "Select Employee" at bounding box center [351, 317] width 68 height 13
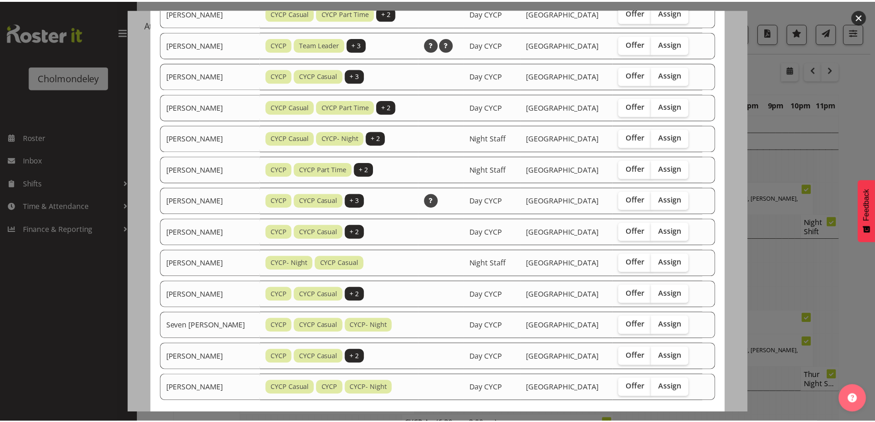
scroll to position [368, 0]
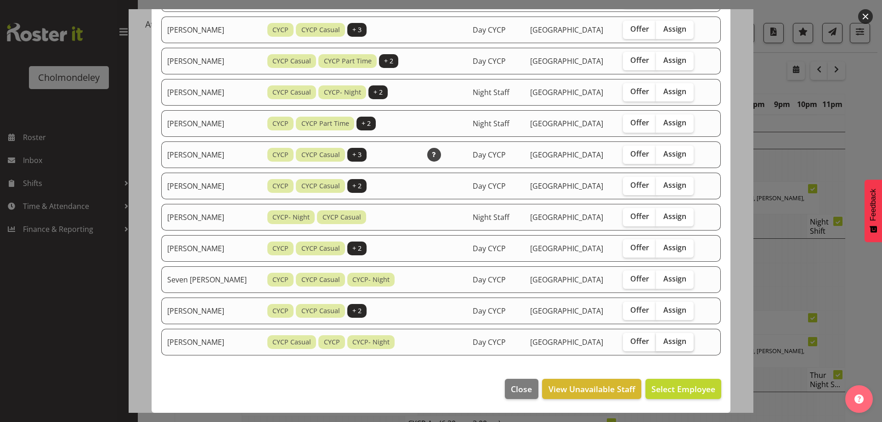
click at [673, 342] on span "Assign" at bounding box center [674, 341] width 23 height 9
click at [662, 342] on input "Assign" at bounding box center [659, 342] width 6 height 6
checkbox input "true"
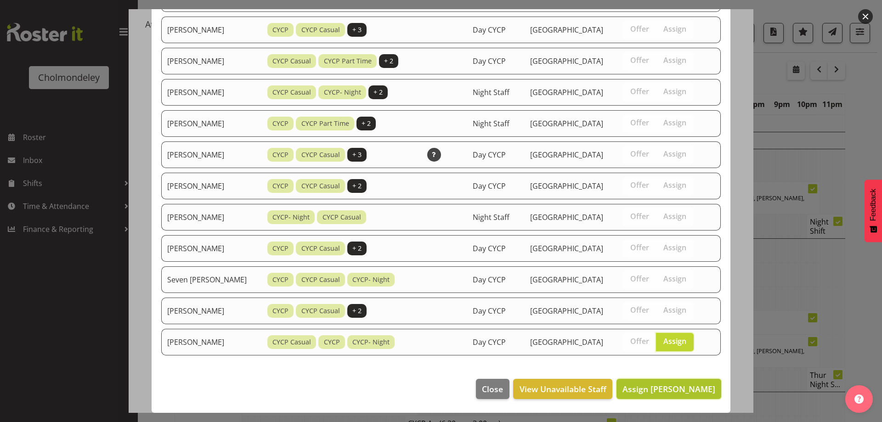
click at [667, 390] on span "Assign [PERSON_NAME]" at bounding box center [668, 389] width 93 height 11
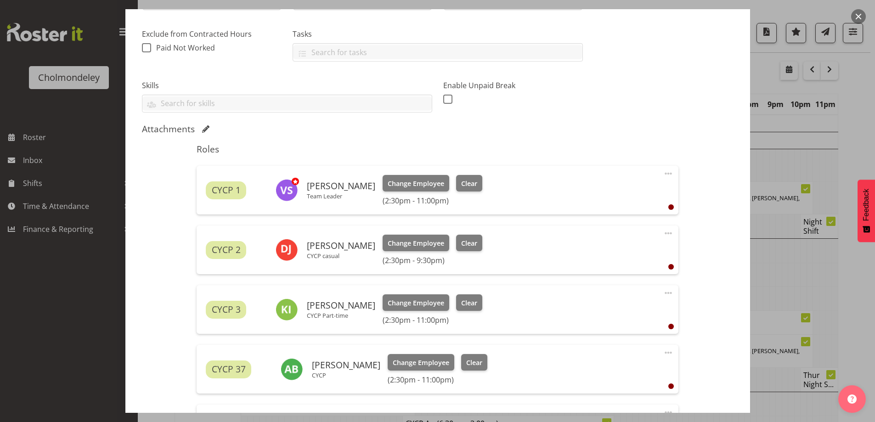
scroll to position [348, 0]
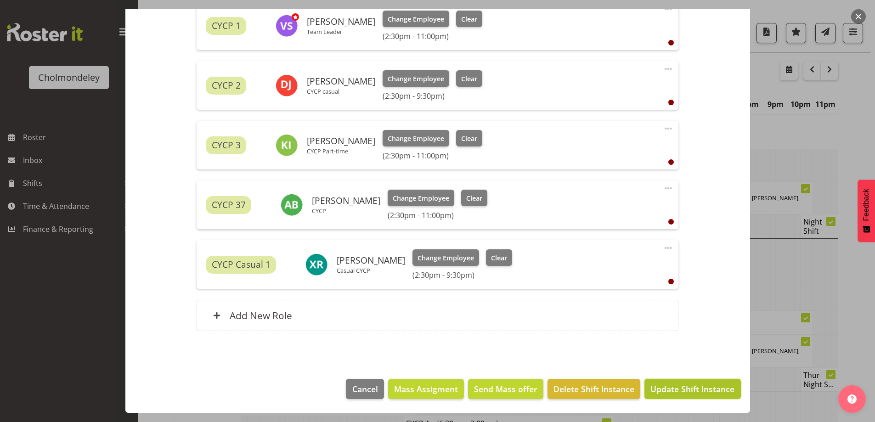
click at [694, 389] on span "Update Shift Instance" at bounding box center [692, 389] width 84 height 12
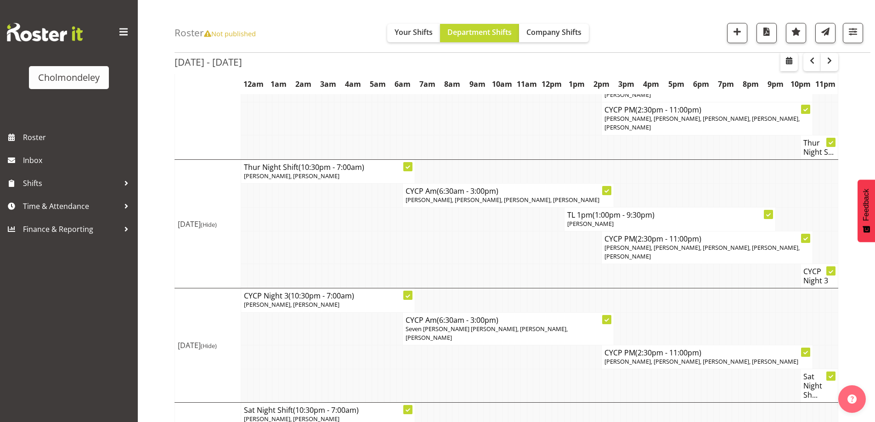
scroll to position [0, 0]
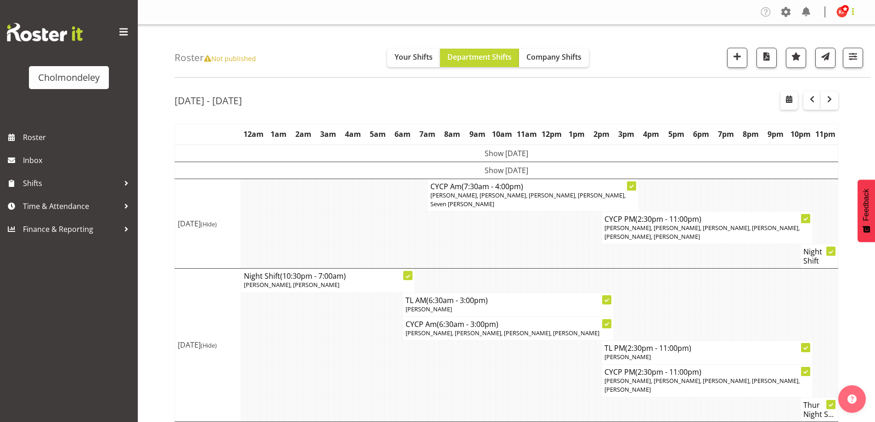
click at [850, 8] on span at bounding box center [853, 11] width 11 height 11
click at [791, 45] on link "Log Out" at bounding box center [814, 48] width 88 height 17
